Goal: Task Accomplishment & Management: Manage account settings

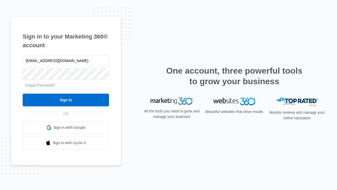
type input "dankie614@gmail.com"
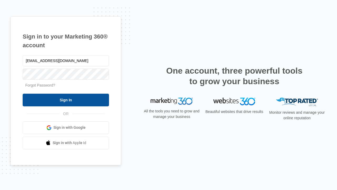
click at [66, 100] on input "Sign In" at bounding box center [66, 99] width 86 height 13
